Goal: Find specific page/section: Find specific page/section

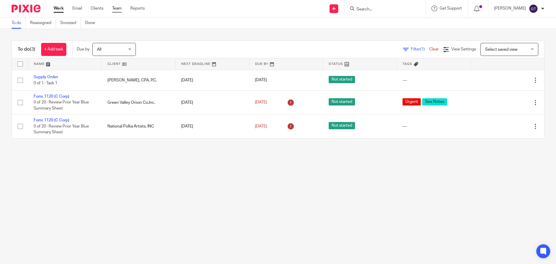
click at [117, 8] on link "Team" at bounding box center [117, 8] width 10 height 6
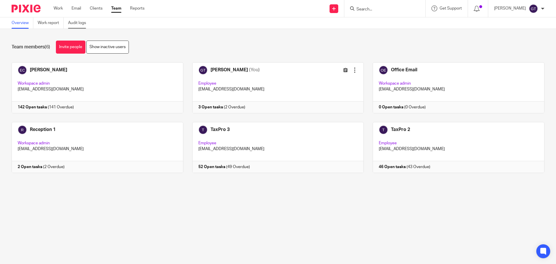
click at [83, 25] on link "Audit logs" at bounding box center [79, 22] width 22 height 11
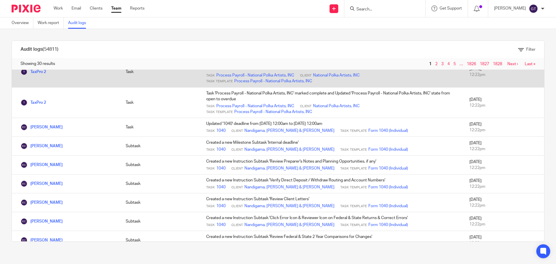
scroll to position [428, 0]
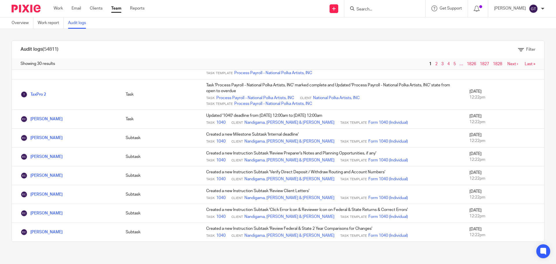
click at [435, 62] on link "2" at bounding box center [436, 64] width 2 height 4
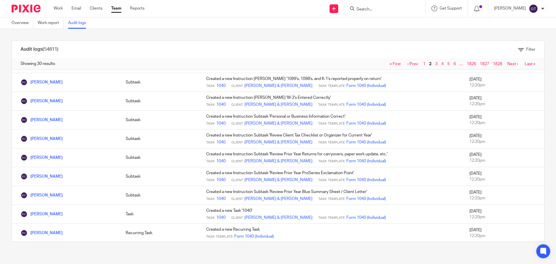
scroll to position [405, 0]
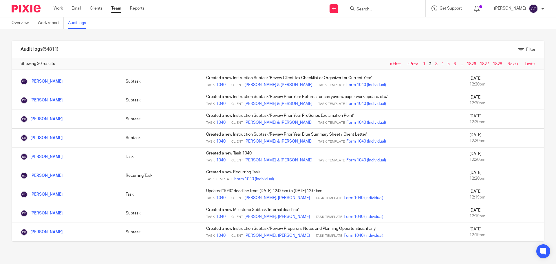
click at [435, 63] on link "3" at bounding box center [436, 64] width 2 height 4
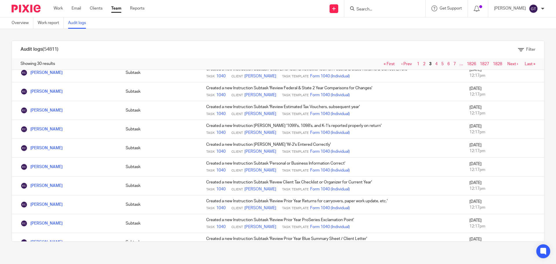
scroll to position [405, 0]
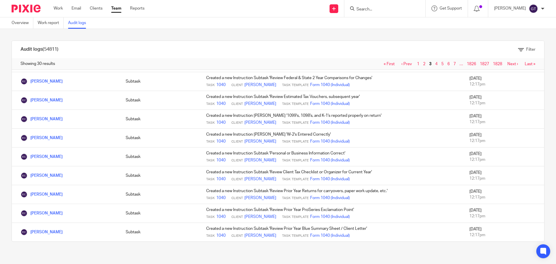
click at [433, 63] on span "4" at bounding box center [436, 63] width 6 height 7
click at [433, 64] on span "4" at bounding box center [436, 63] width 6 height 7
click at [435, 62] on link "4" at bounding box center [436, 64] width 2 height 4
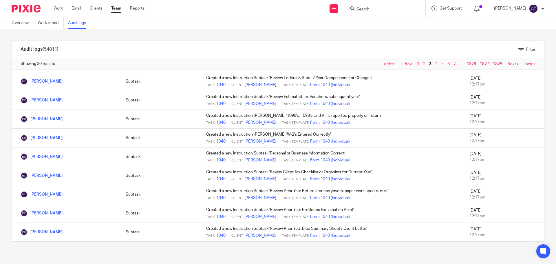
click at [435, 62] on link "4" at bounding box center [436, 64] width 2 height 4
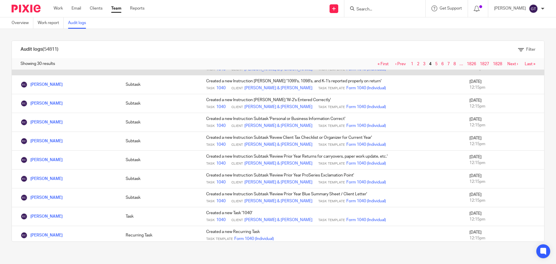
scroll to position [202, 0]
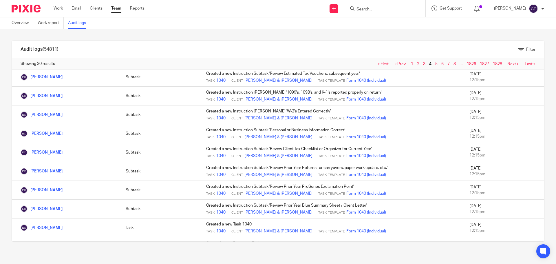
click at [411, 64] on link "1" at bounding box center [412, 64] width 2 height 4
